Goal: Information Seeking & Learning: Check status

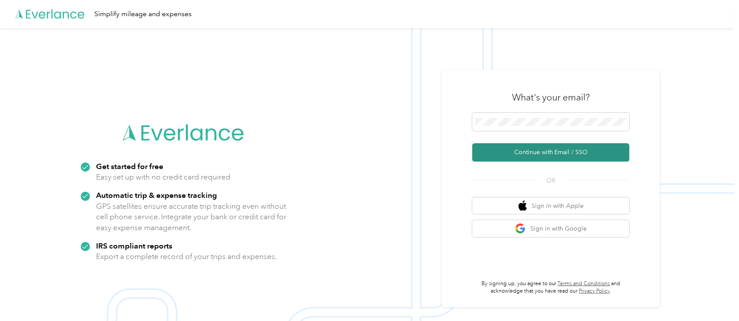
click at [558, 149] on button "Continue with Email / SSO" at bounding box center [550, 152] width 157 height 18
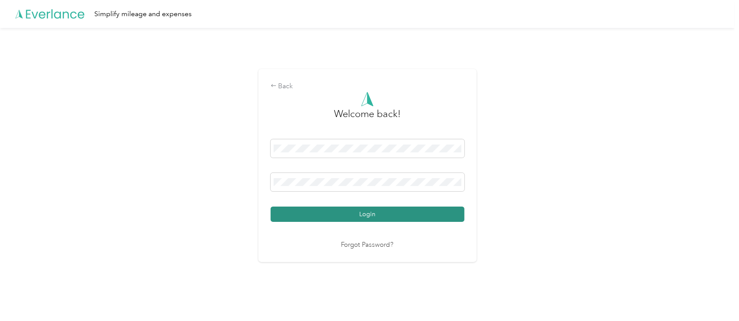
click at [374, 219] on button "Login" at bounding box center [367, 213] width 194 height 15
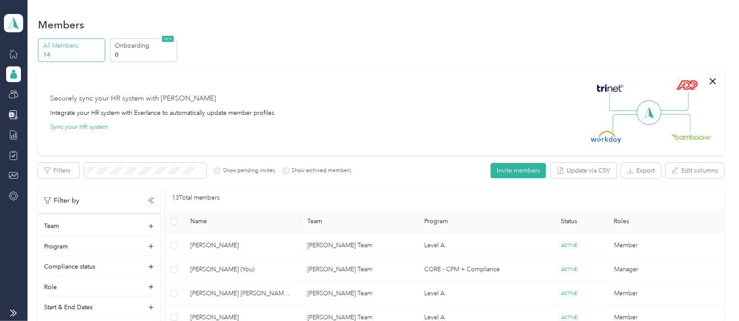
click at [313, 216] on th "Team" at bounding box center [358, 221] width 117 height 24
click at [537, 191] on div "13 Total members" at bounding box center [444, 198] width 559 height 24
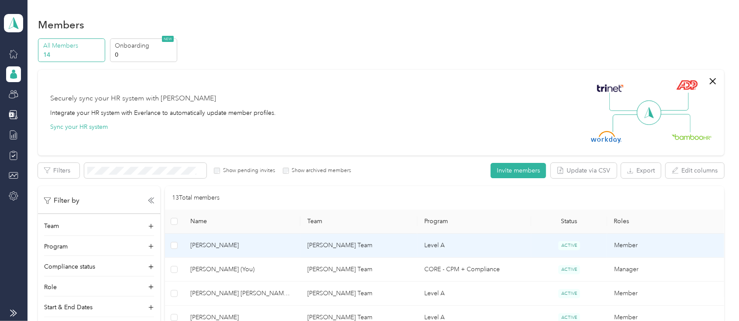
click at [223, 245] on span "[PERSON_NAME]" at bounding box center [241, 245] width 103 height 10
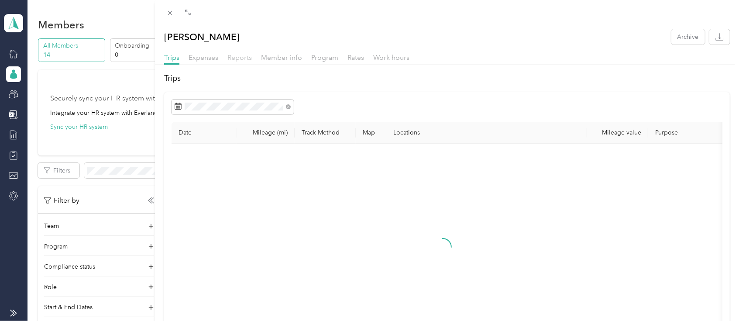
click at [237, 55] on span "Reports" at bounding box center [239, 57] width 24 height 8
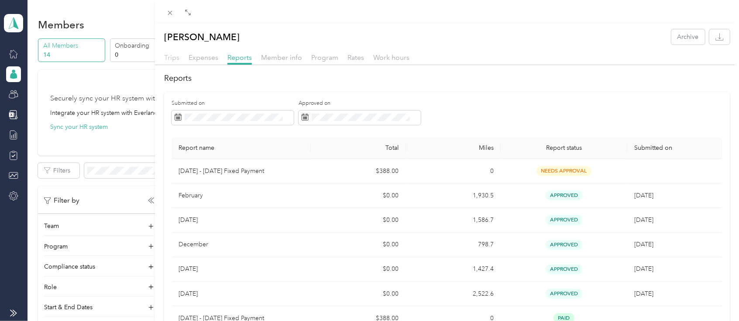
click at [175, 56] on span "Trips" at bounding box center [171, 57] width 15 height 8
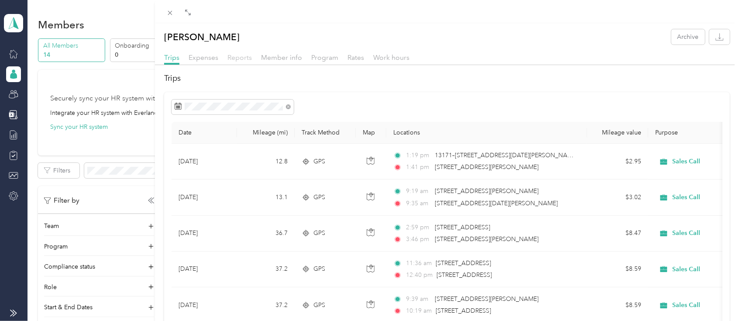
click at [243, 56] on span "Reports" at bounding box center [239, 57] width 24 height 8
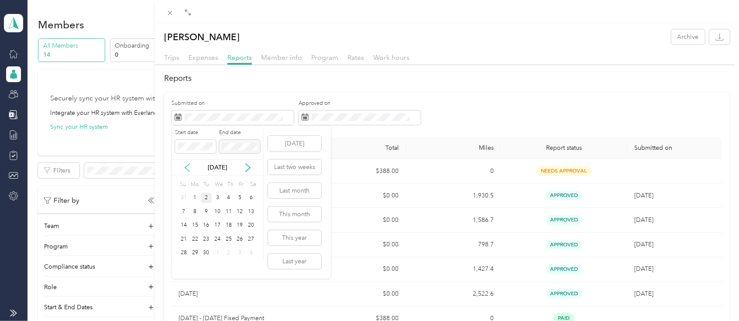
click at [189, 170] on icon at bounding box center [187, 167] width 9 height 9
click at [195, 251] on div "25" at bounding box center [194, 252] width 11 height 11
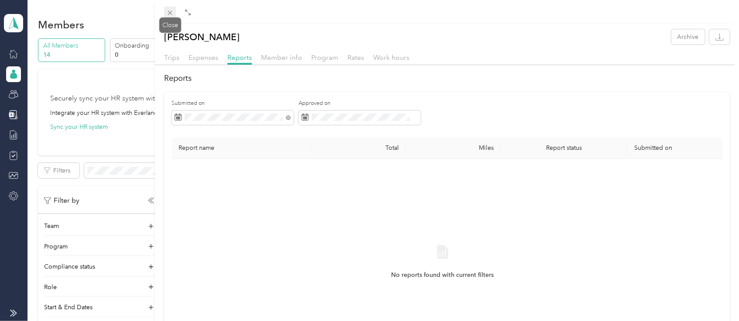
click at [166, 10] on span at bounding box center [170, 13] width 12 height 12
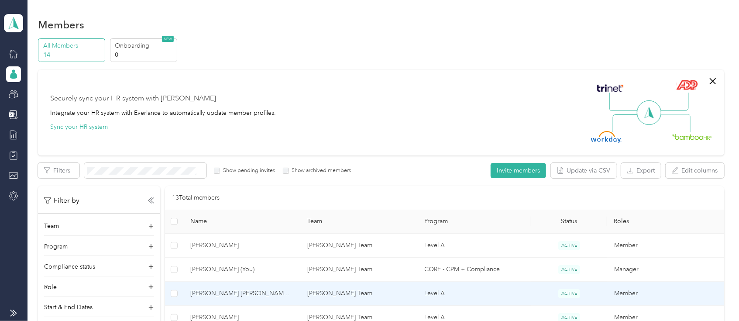
click at [234, 291] on span "[PERSON_NAME] [PERSON_NAME]. Devoid" at bounding box center [241, 293] width 103 height 10
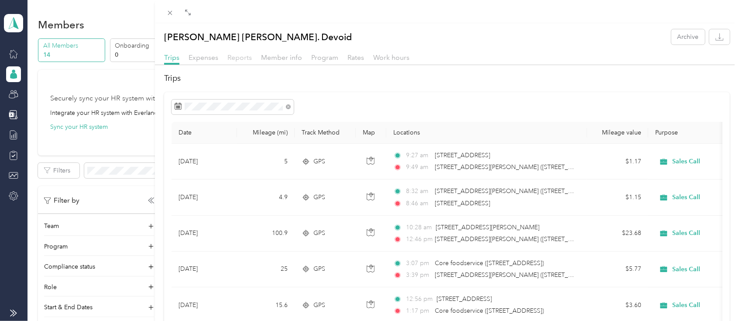
click at [244, 57] on span "Reports" at bounding box center [239, 57] width 24 height 8
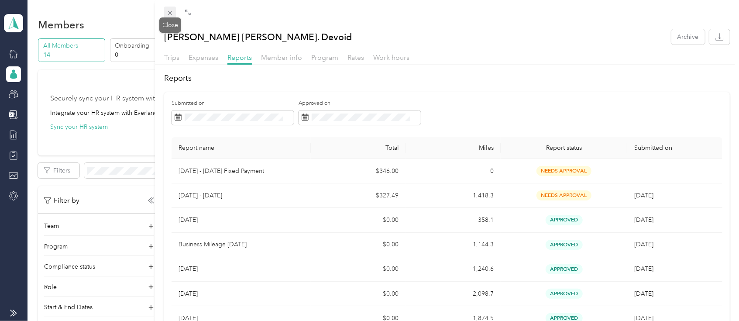
click at [174, 15] on icon at bounding box center [169, 12] width 7 height 7
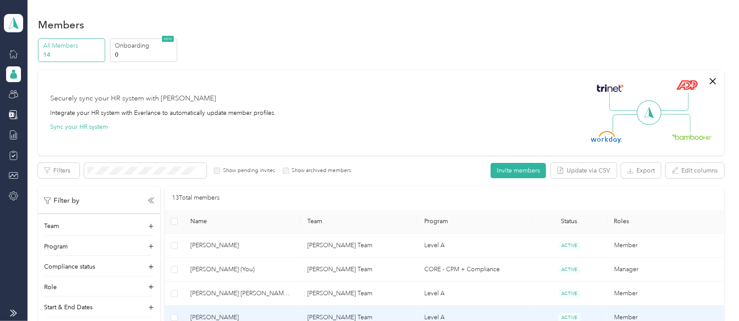
click at [219, 315] on span "[PERSON_NAME]" at bounding box center [241, 317] width 103 height 10
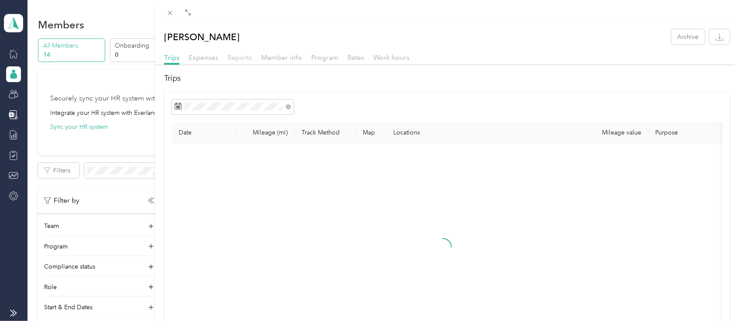
click at [236, 58] on span "Reports" at bounding box center [239, 57] width 24 height 8
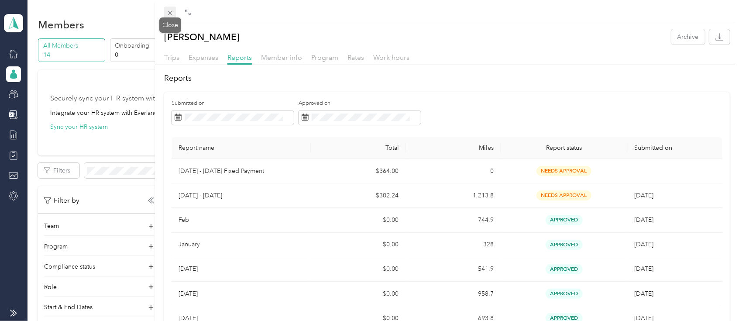
click at [171, 12] on icon at bounding box center [169, 12] width 7 height 7
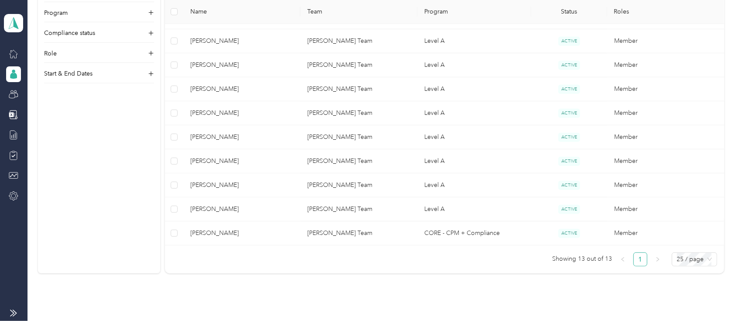
scroll to position [305, 0]
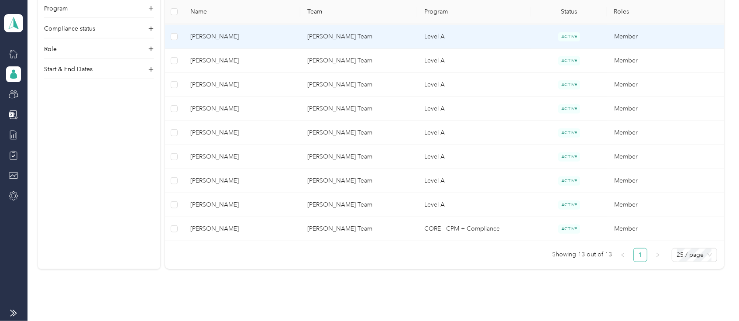
click at [218, 36] on span "[PERSON_NAME]" at bounding box center [241, 37] width 103 height 10
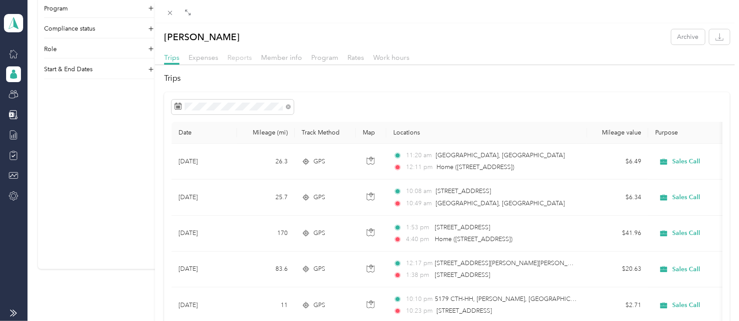
click at [235, 55] on span "Reports" at bounding box center [239, 57] width 24 height 8
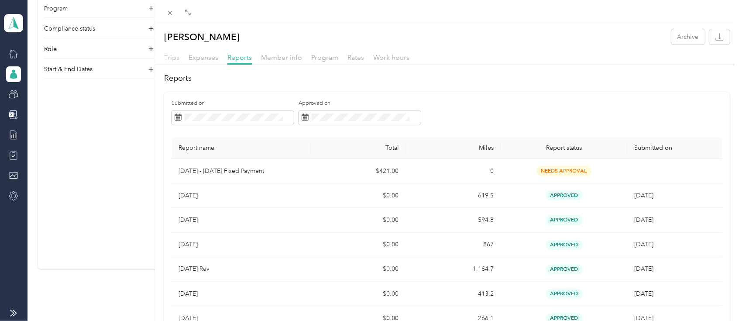
click at [171, 57] on span "Trips" at bounding box center [171, 57] width 15 height 8
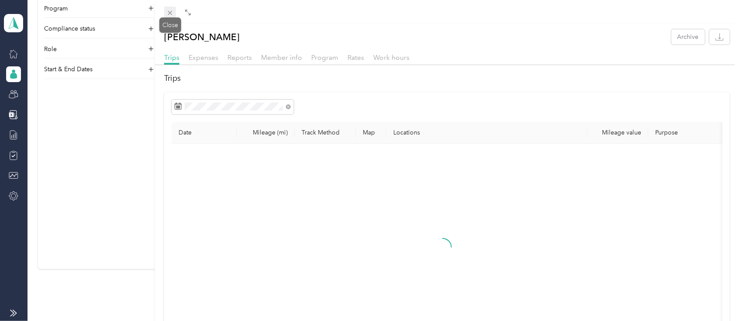
click at [172, 8] on span at bounding box center [170, 13] width 12 height 12
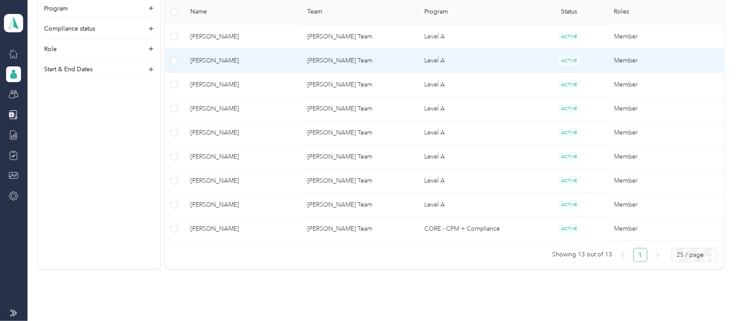
click at [211, 63] on span "[PERSON_NAME]" at bounding box center [241, 61] width 103 height 10
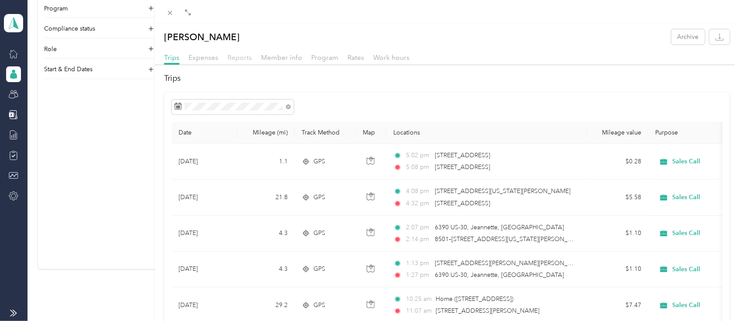
click at [234, 56] on span "Reports" at bounding box center [239, 57] width 24 height 8
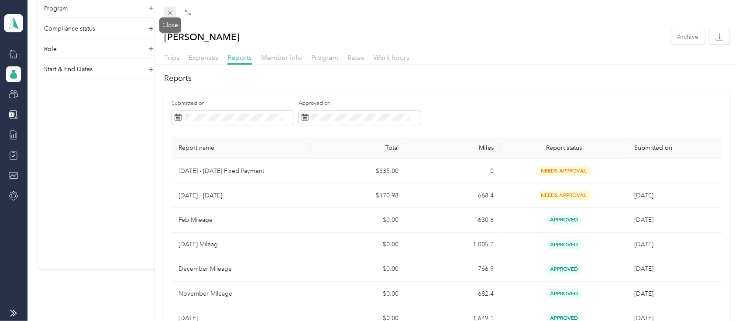
click at [168, 12] on icon at bounding box center [170, 13] width 4 height 4
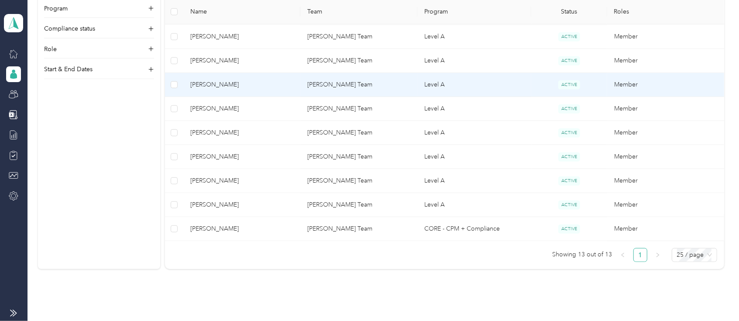
click at [213, 82] on span "[PERSON_NAME]" at bounding box center [241, 85] width 103 height 10
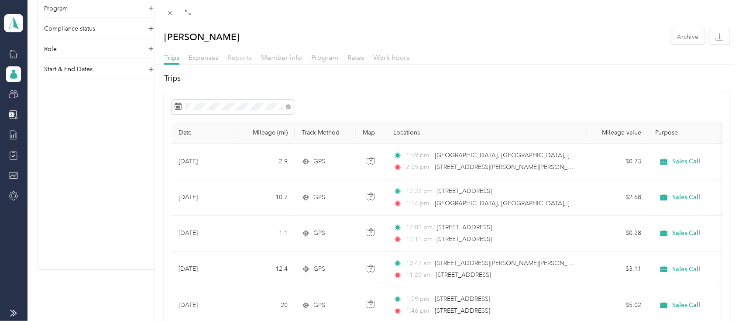
click at [235, 57] on span "Reports" at bounding box center [239, 57] width 24 height 8
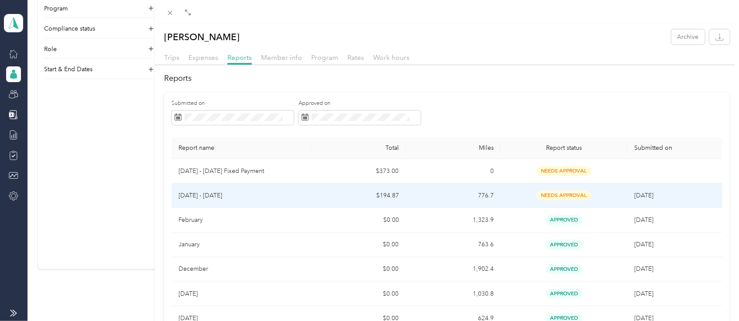
click at [219, 195] on p "Aug 1 - 31, 2025" at bounding box center [240, 196] width 125 height 10
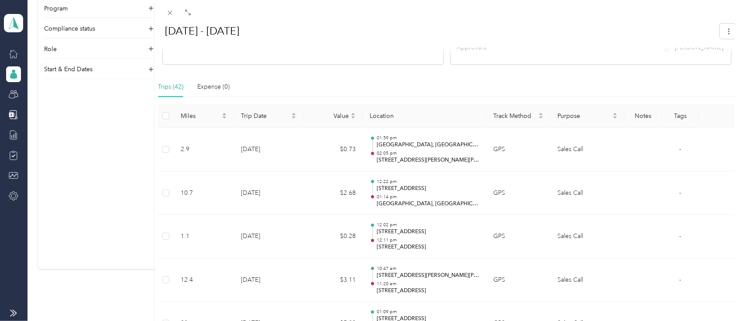
scroll to position [182, 0]
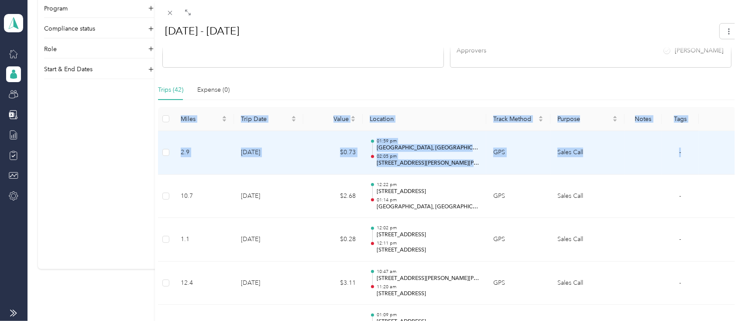
drag, startPoint x: 724, startPoint y: 84, endPoint x: 719, endPoint y: 152, distance: 68.3
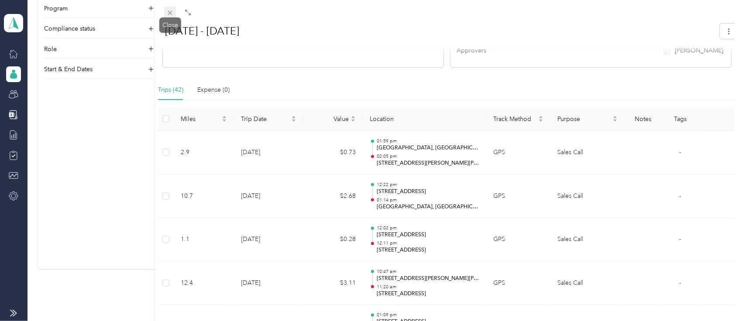
click at [172, 10] on icon at bounding box center [169, 12] width 7 height 7
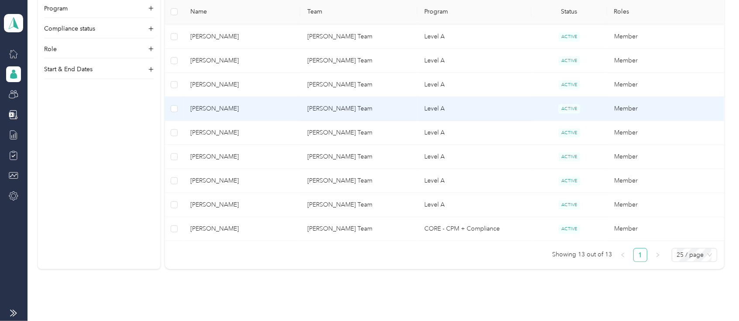
click at [222, 109] on span "[PERSON_NAME]" at bounding box center [241, 109] width 103 height 10
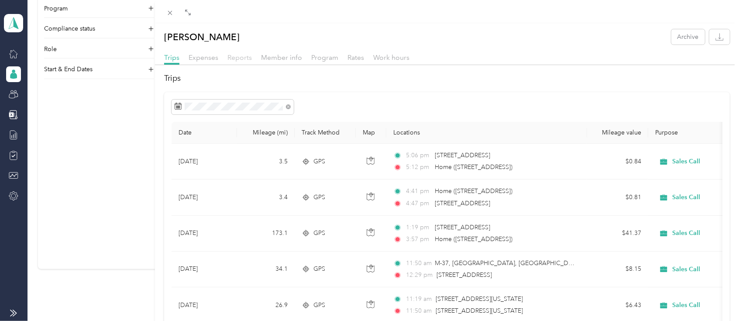
click at [243, 58] on span "Reports" at bounding box center [239, 57] width 24 height 8
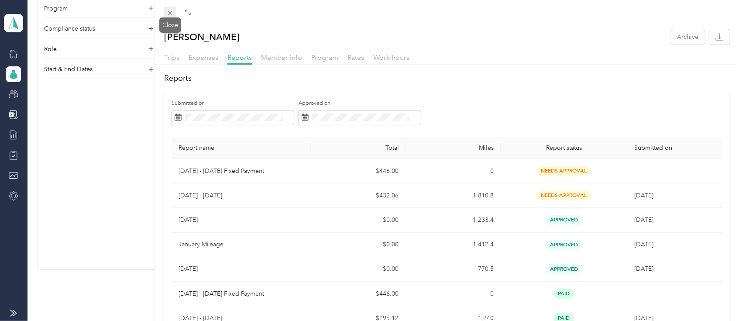
click at [172, 11] on icon at bounding box center [169, 12] width 7 height 7
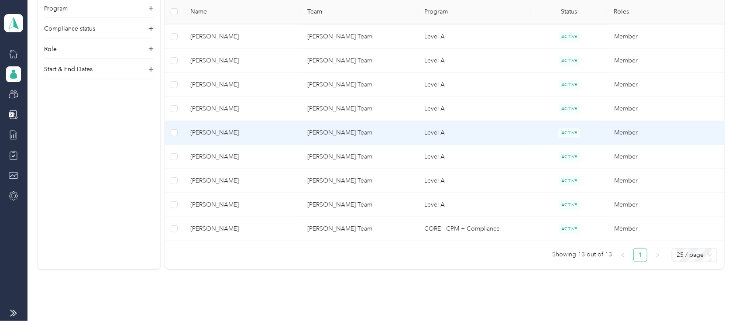
click at [202, 130] on span "[PERSON_NAME]" at bounding box center [241, 133] width 103 height 10
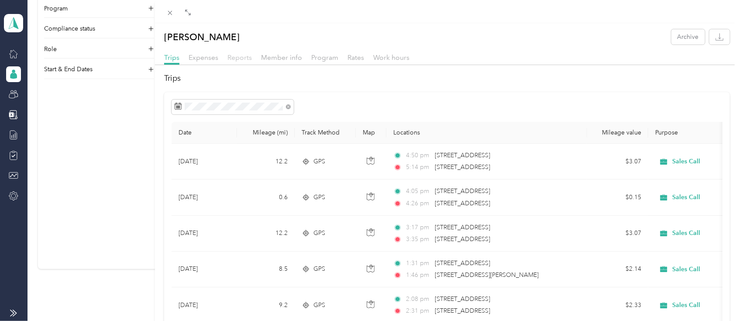
click at [243, 56] on span "Reports" at bounding box center [239, 57] width 24 height 8
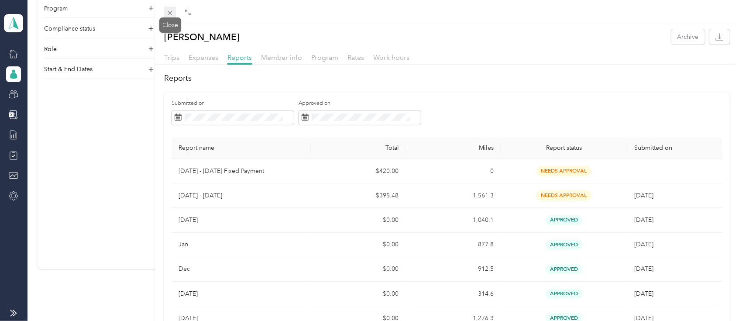
click at [170, 12] on icon at bounding box center [169, 12] width 7 height 7
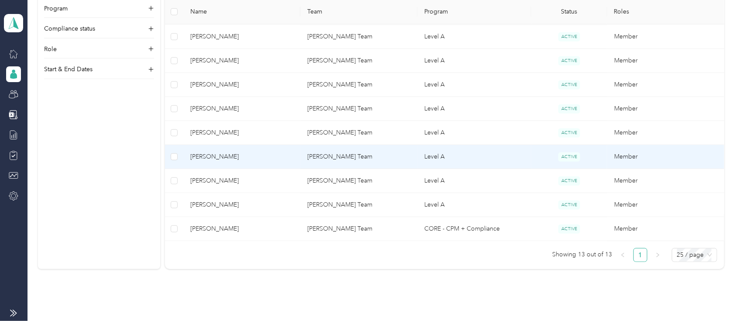
click at [218, 154] on span "[PERSON_NAME]" at bounding box center [241, 157] width 103 height 10
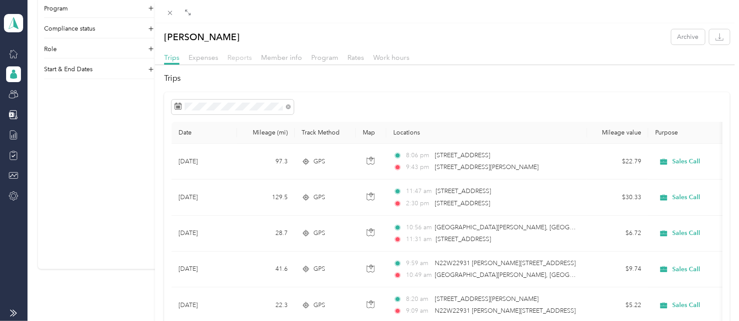
click at [241, 56] on span "Reports" at bounding box center [239, 57] width 24 height 8
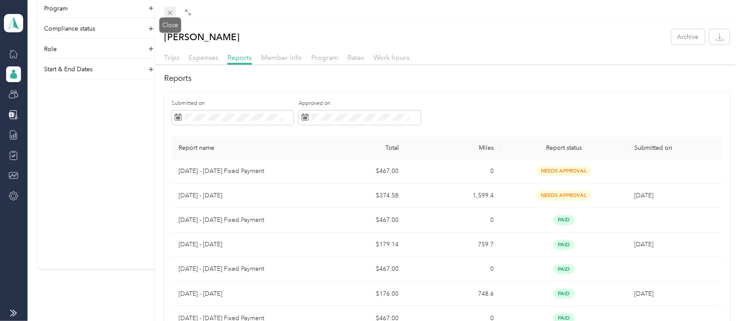
click at [170, 9] on icon at bounding box center [169, 12] width 7 height 7
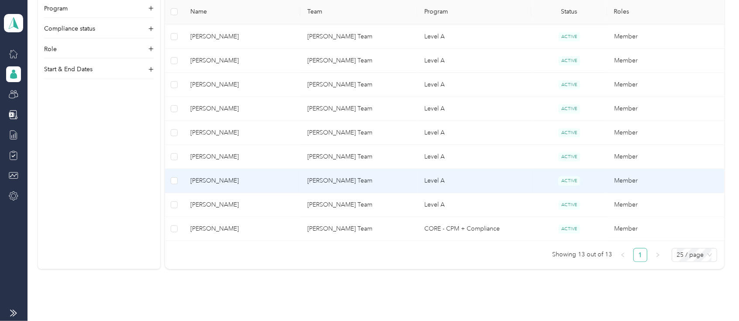
click at [214, 178] on span "[PERSON_NAME]" at bounding box center [241, 181] width 103 height 10
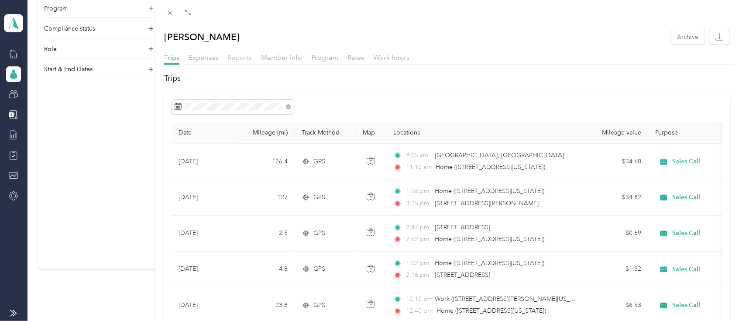
click at [240, 58] on span "Reports" at bounding box center [239, 57] width 24 height 8
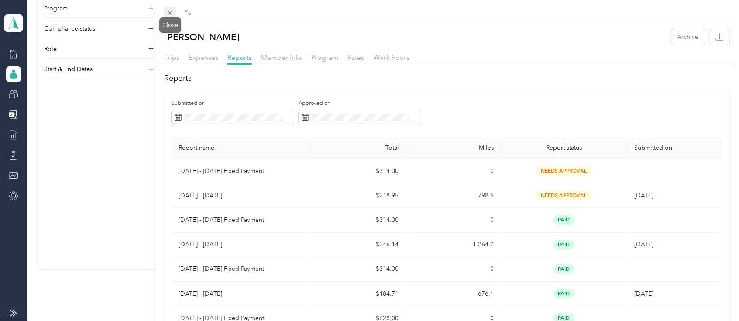
click at [168, 15] on icon at bounding box center [169, 12] width 7 height 7
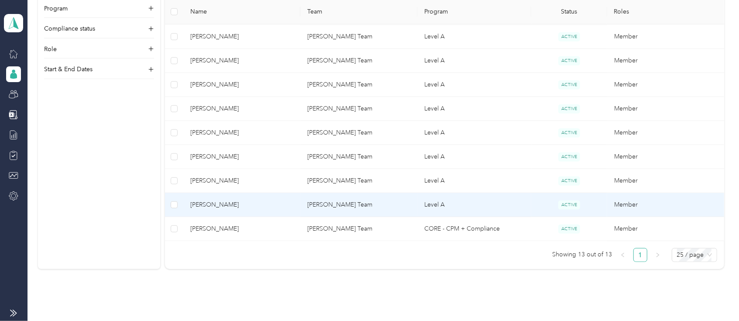
click at [212, 205] on span "[PERSON_NAME]" at bounding box center [241, 205] width 103 height 10
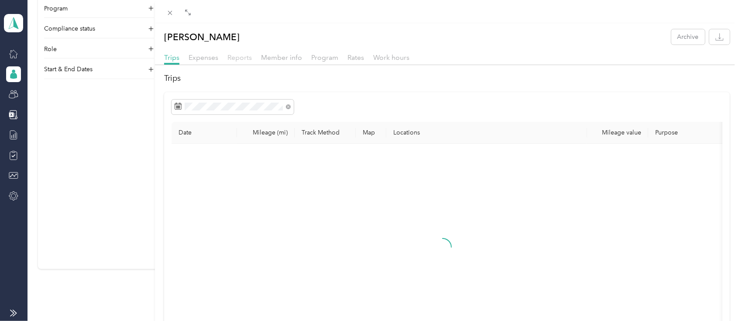
click at [242, 59] on span "Reports" at bounding box center [239, 57] width 24 height 8
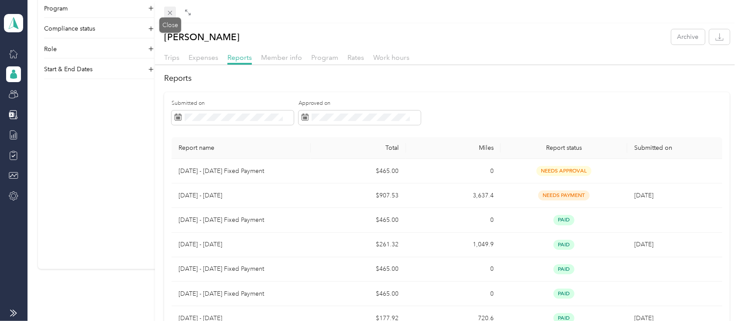
click at [175, 10] on span at bounding box center [170, 13] width 12 height 12
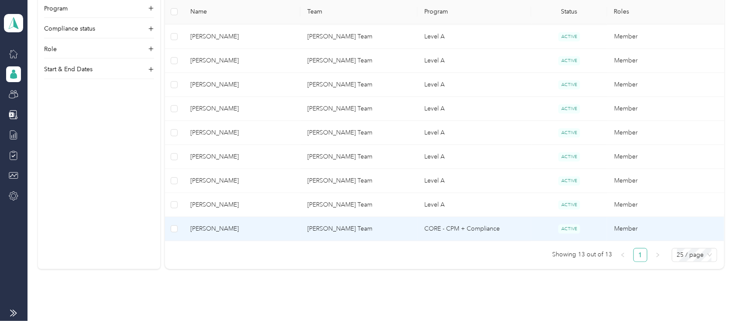
click at [232, 229] on span "[PERSON_NAME]" at bounding box center [241, 229] width 103 height 10
click at [232, 320] on div "Drag to resize Click to close Loading member data" at bounding box center [367, 321] width 734 height 0
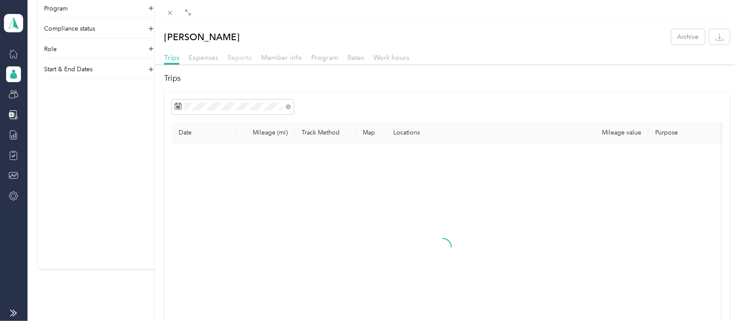
click at [240, 58] on span "Reports" at bounding box center [239, 57] width 24 height 8
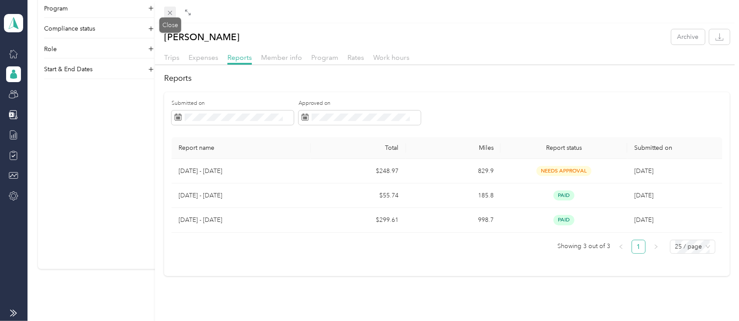
click at [166, 17] on span at bounding box center [170, 13] width 12 height 12
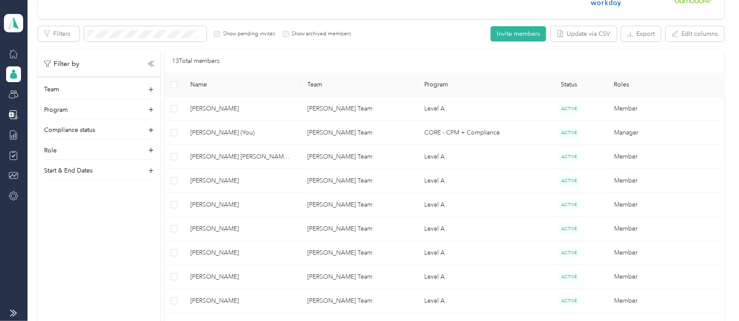
scroll to position [140, 0]
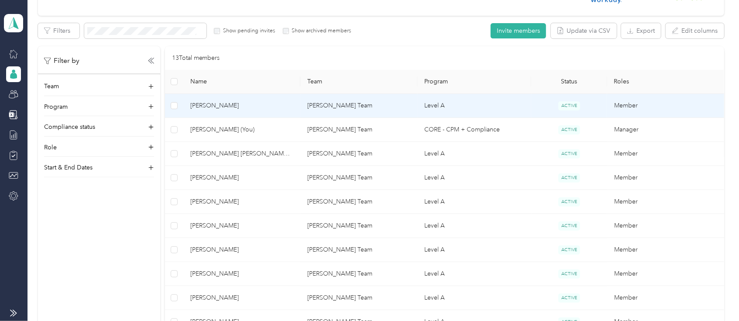
click at [217, 104] on span "[PERSON_NAME]" at bounding box center [241, 106] width 103 height 10
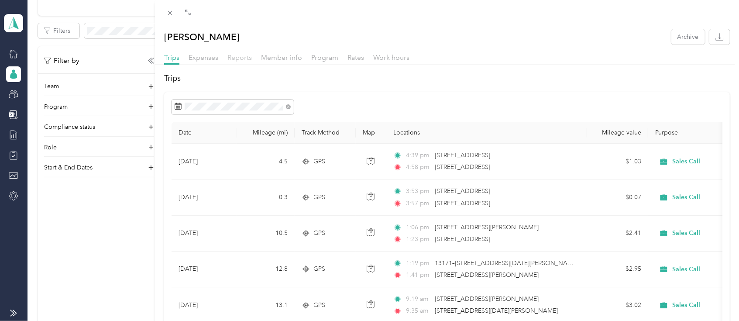
click at [239, 58] on span "Reports" at bounding box center [239, 57] width 24 height 8
